Goal: Find specific page/section: Find specific page/section

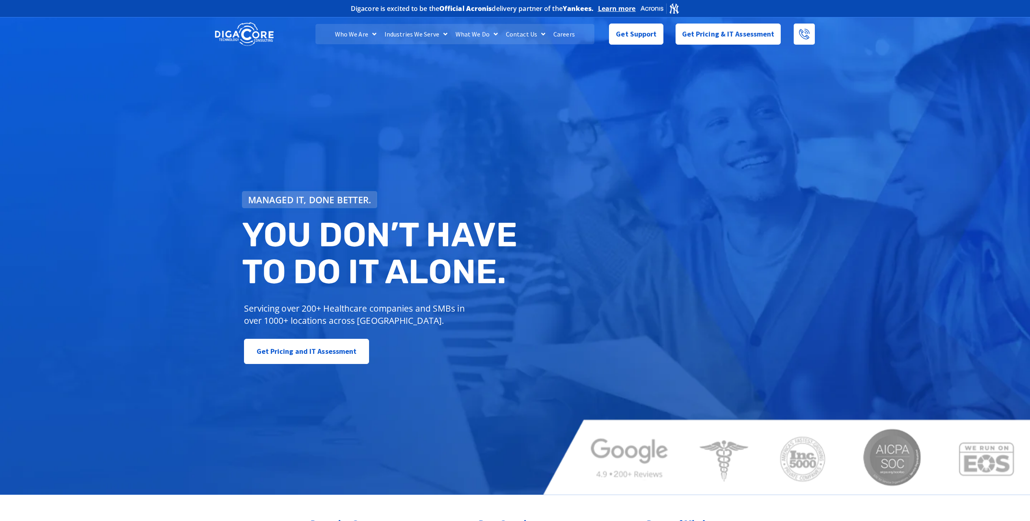
click at [567, 33] on link "Careers" at bounding box center [564, 34] width 30 height 20
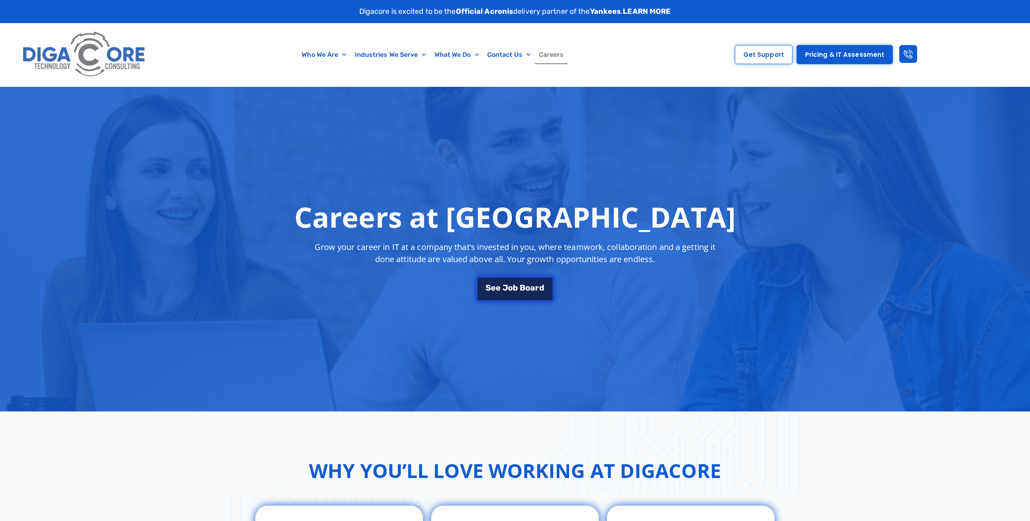
click at [510, 291] on span "o" at bounding box center [510, 288] width 5 height 8
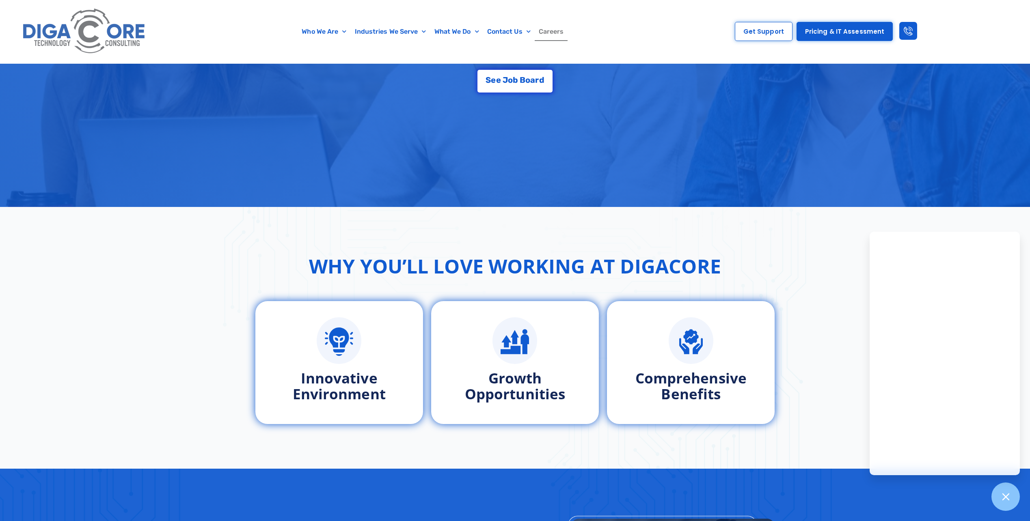
scroll to position [185, 0]
